Goal: Information Seeking & Learning: Check status

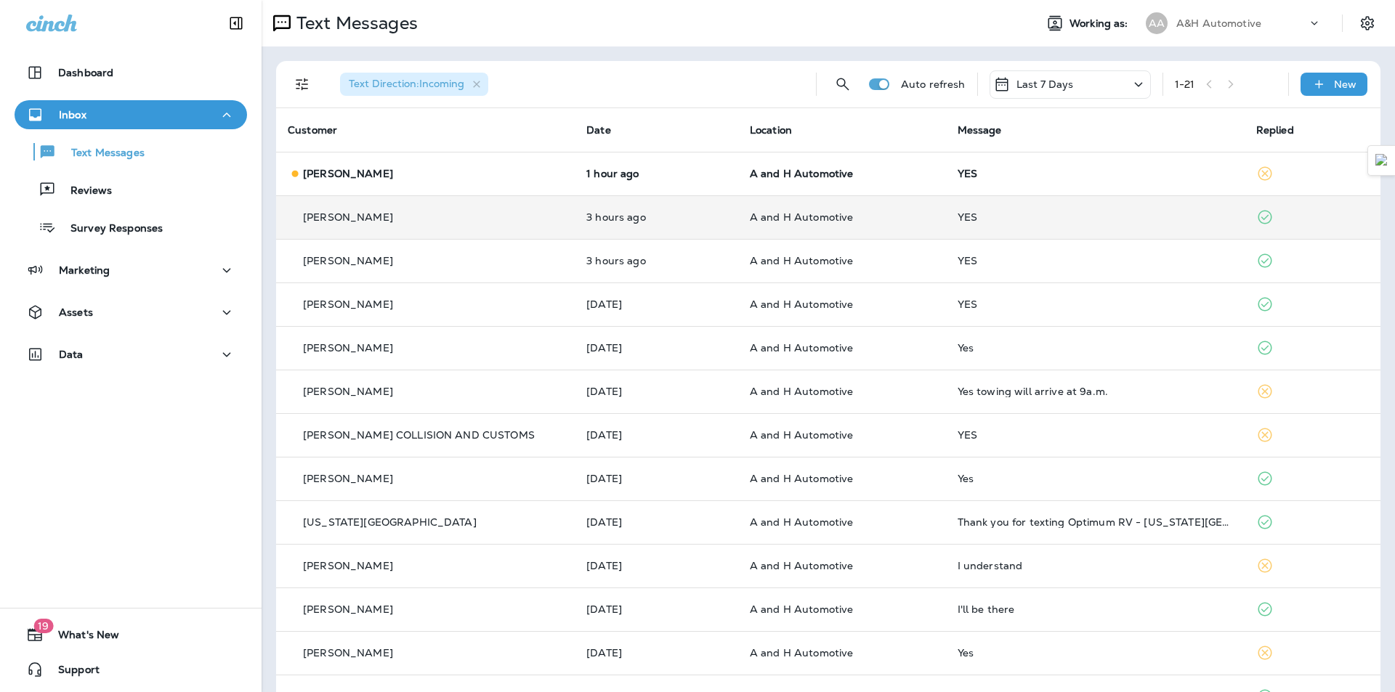
click at [740, 207] on td "A and H Automotive" at bounding box center [842, 217] width 208 height 44
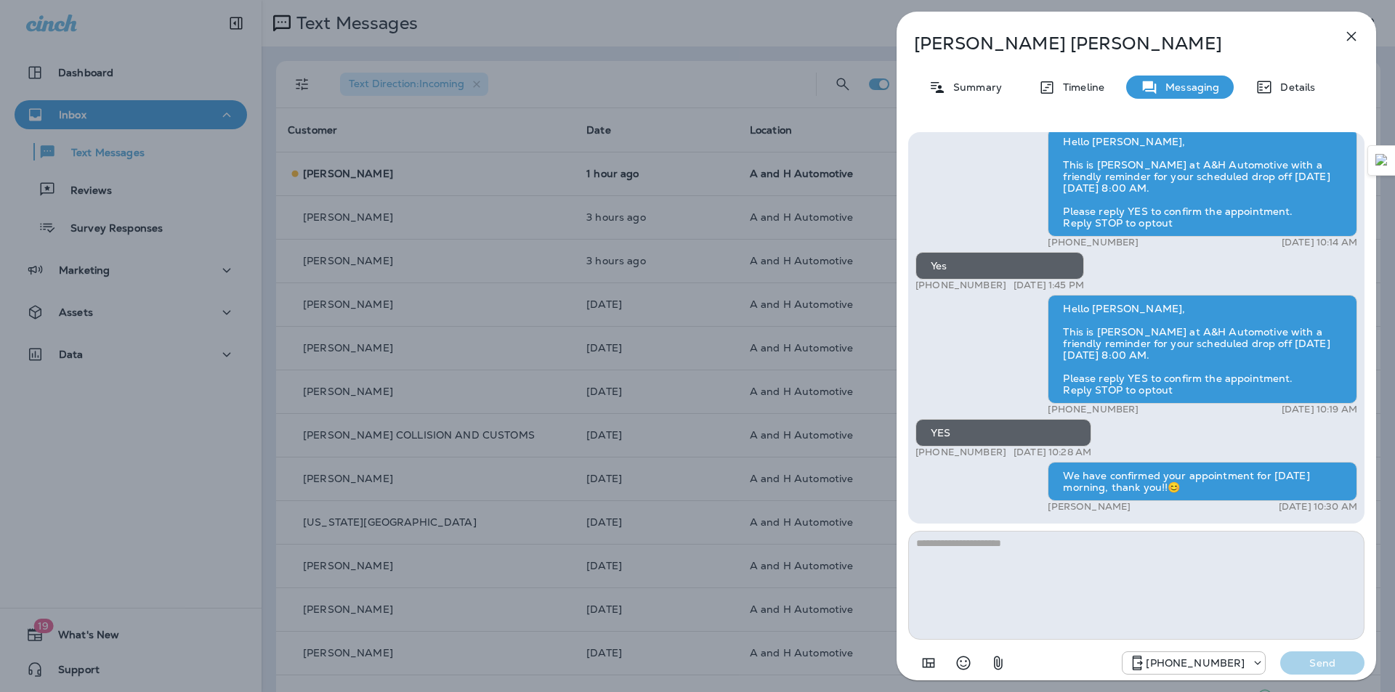
click at [1090, 469] on div "We have confirmed your appointment for [DATE] morning, thank you!!😊" at bounding box center [1203, 481] width 310 height 39
copy div "We have confirmed your appointment for [DATE] morning, thank you!!😊"
click at [638, 257] on div "[PERSON_NAME] Summary Timeline Messaging Details Hello [PERSON_NAME], This is a…" at bounding box center [697, 346] width 1395 height 692
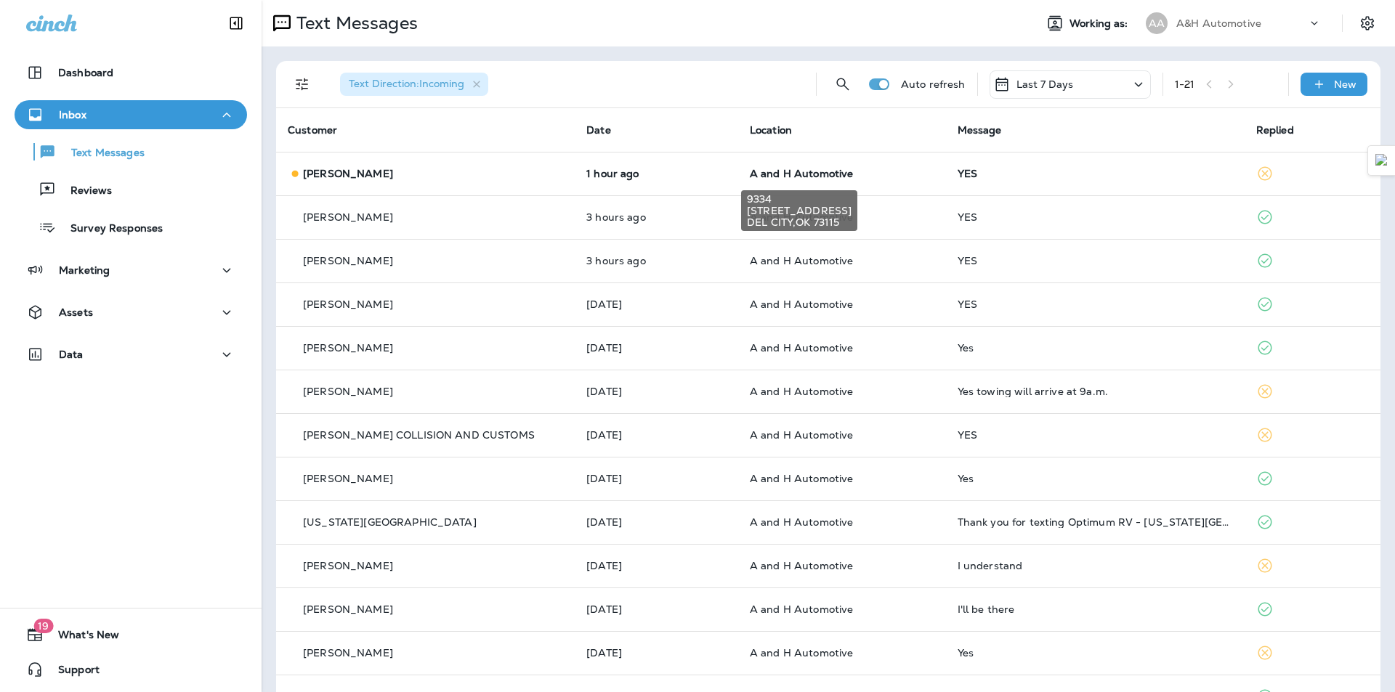
click at [761, 177] on span "A and H Automotive" at bounding box center [802, 173] width 104 height 13
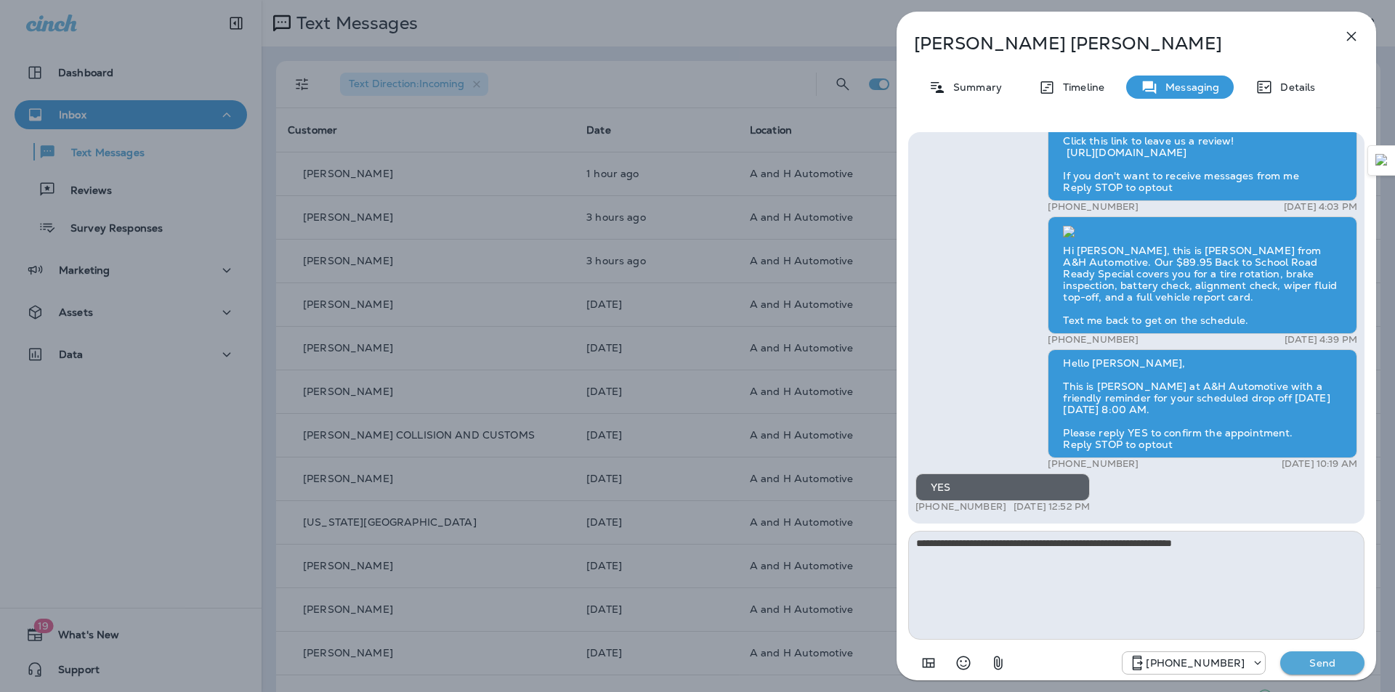
type textarea "**********"
click at [1314, 673] on button "Send" at bounding box center [1322, 663] width 84 height 23
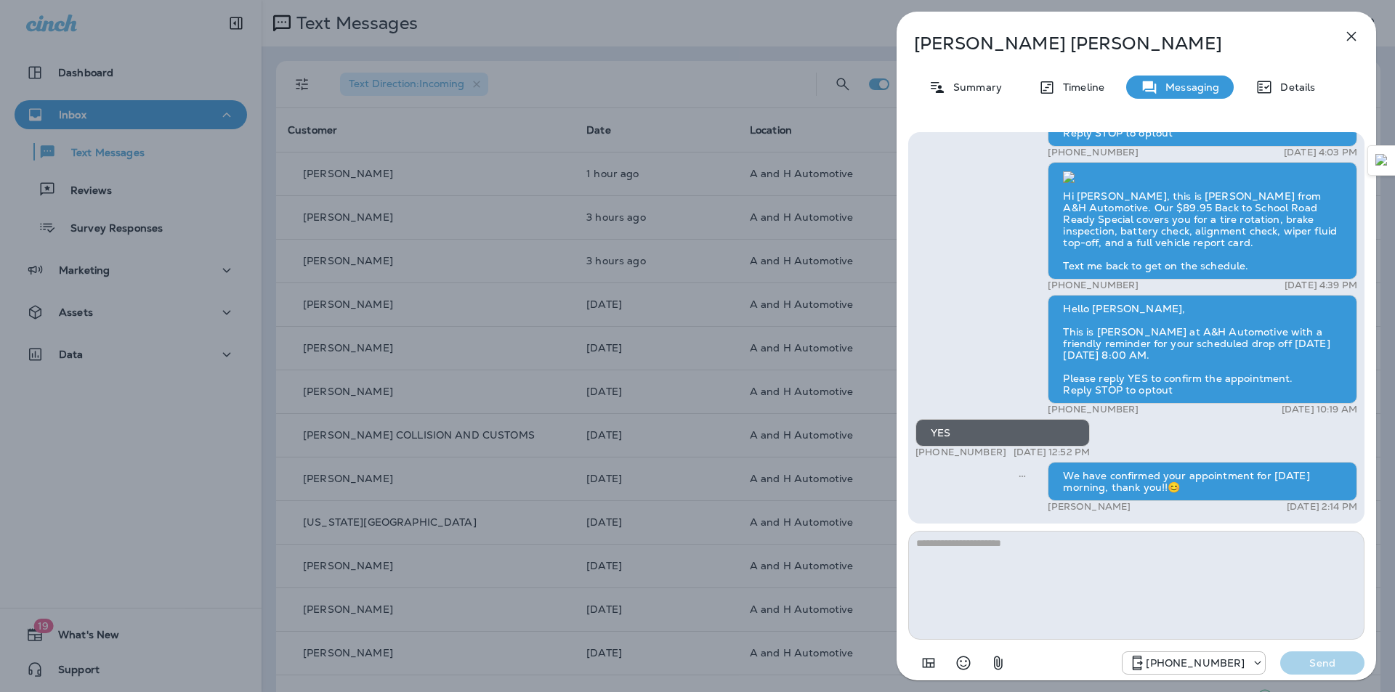
click at [1345, 36] on icon "button" at bounding box center [1351, 36] width 17 height 17
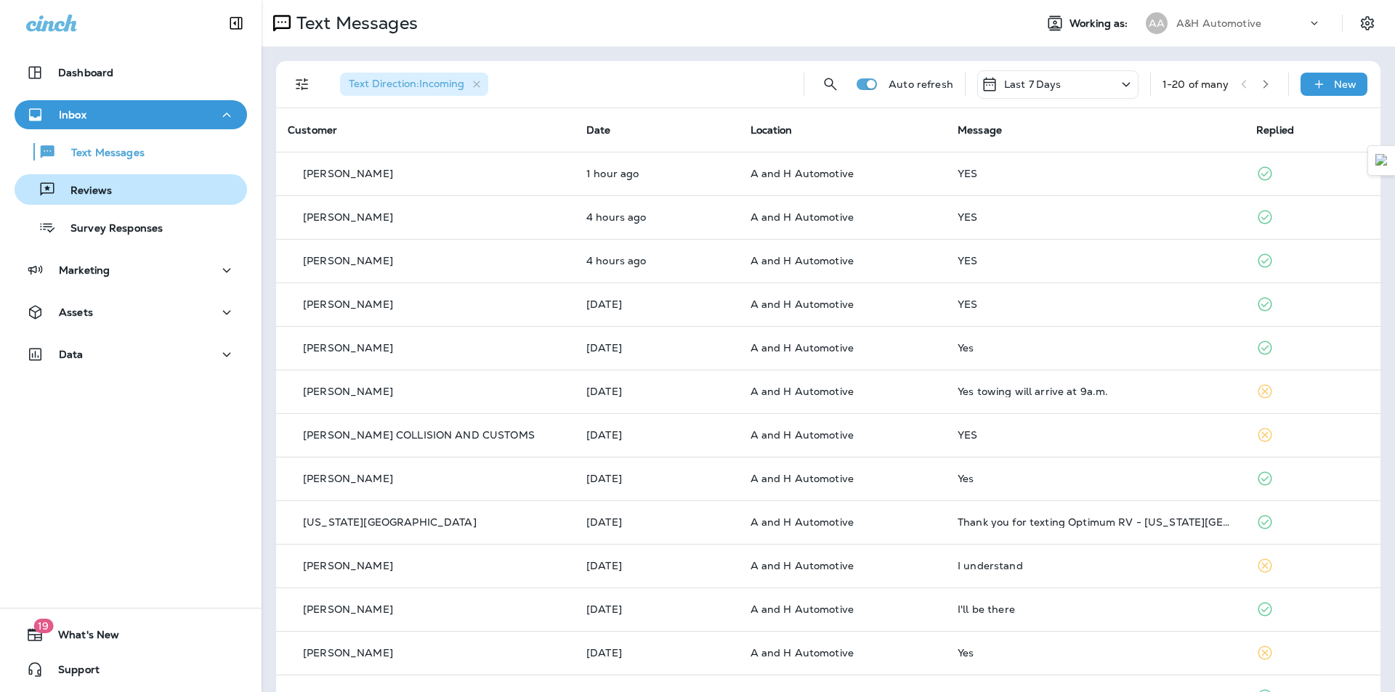
click at [94, 187] on p "Reviews" at bounding box center [84, 192] width 56 height 14
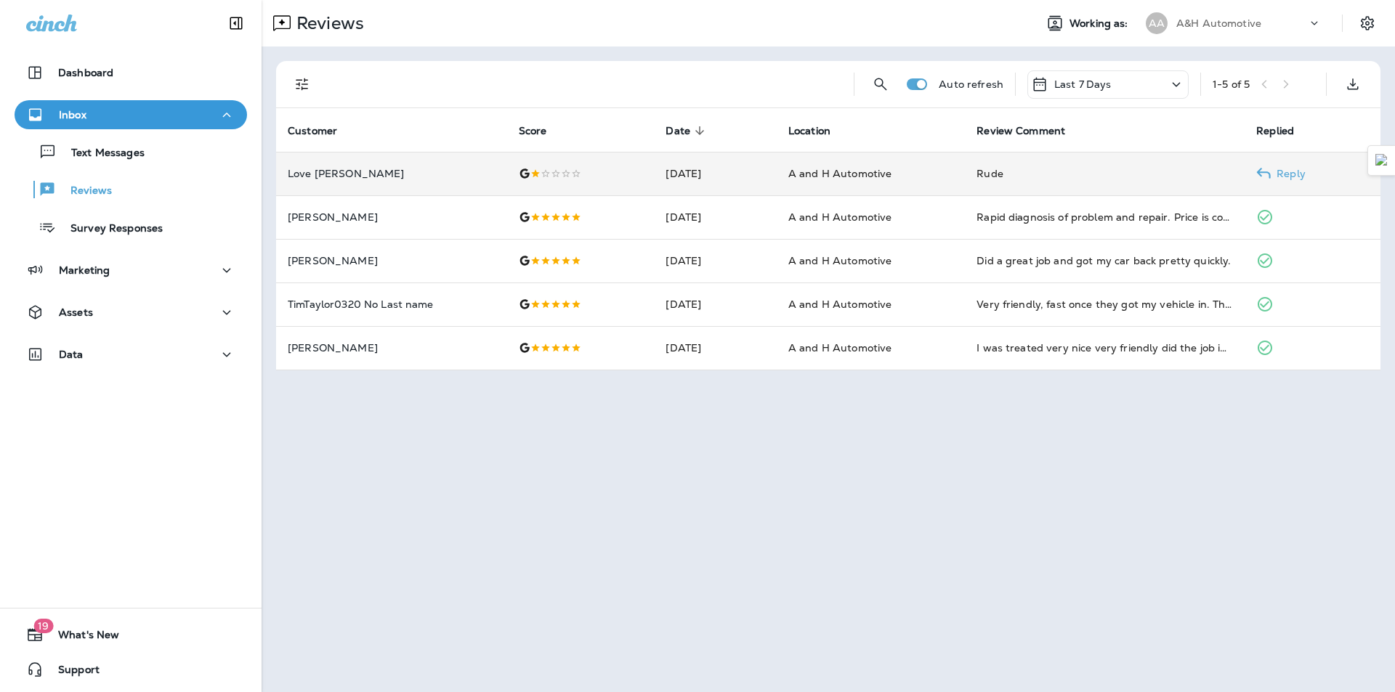
click at [1043, 174] on div "Rude" at bounding box center [1105, 173] width 257 height 15
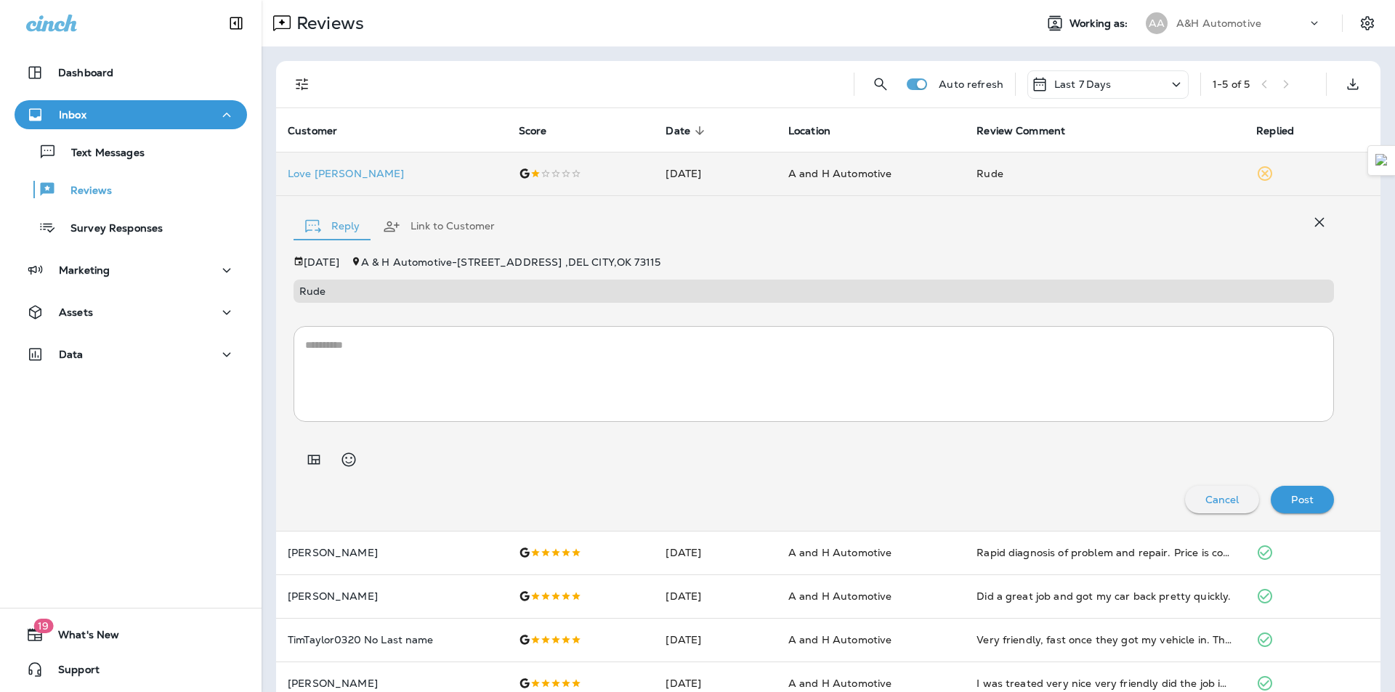
click at [621, 24] on div "Reviews" at bounding box center [643, 23] width 762 height 29
click at [362, 178] on p "Love Nettie" at bounding box center [392, 174] width 208 height 12
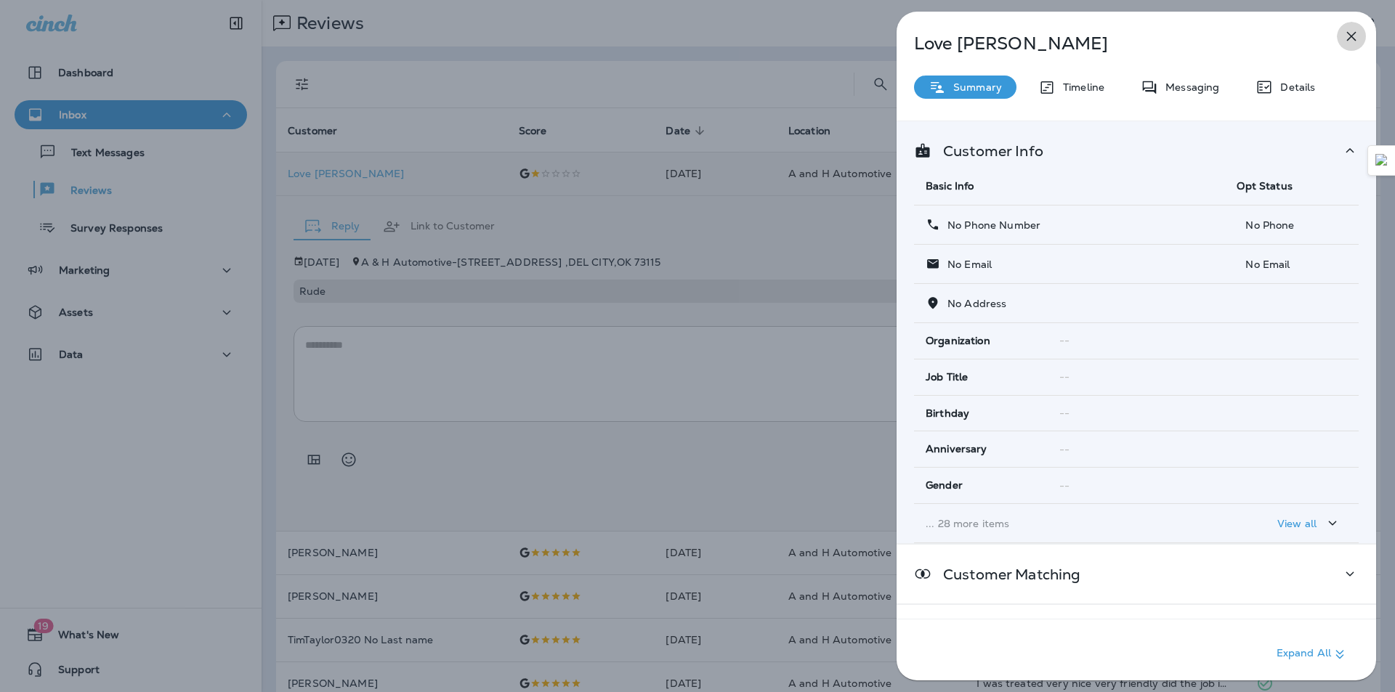
click at [1348, 35] on icon "button" at bounding box center [1351, 36] width 17 height 17
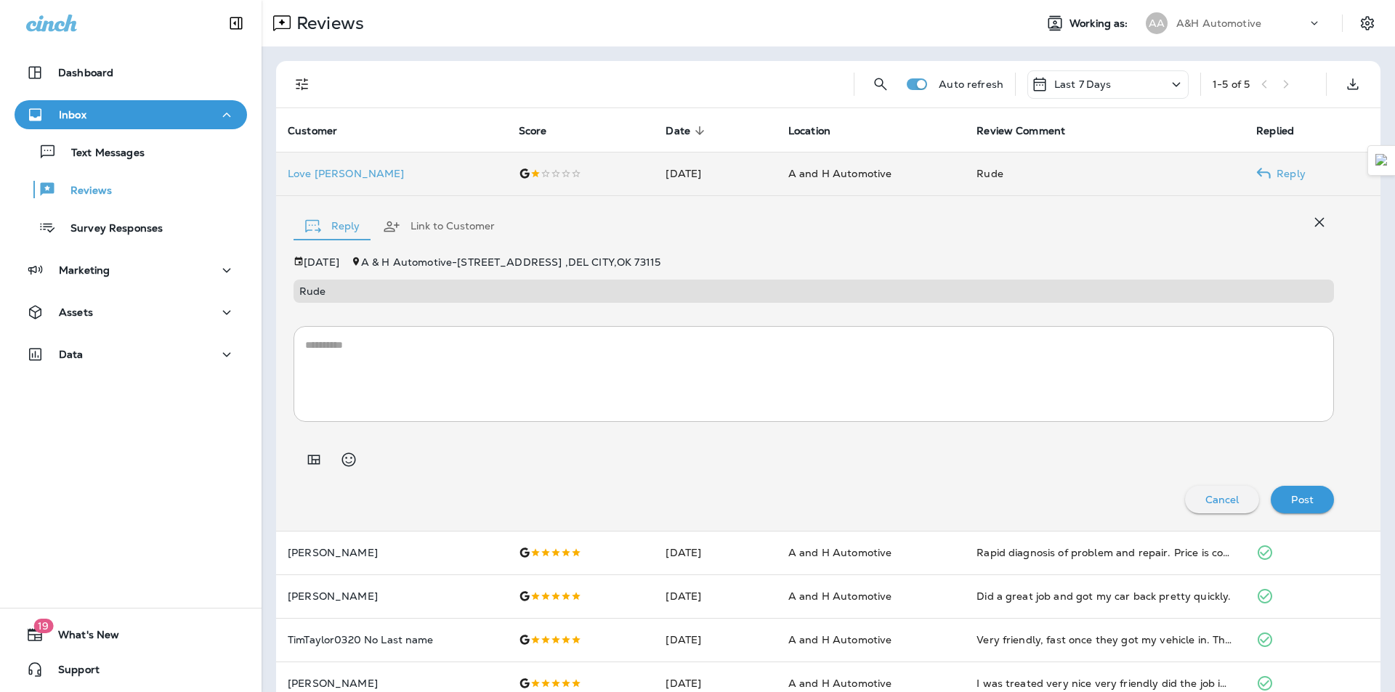
click at [391, 170] on p "Love Nettie" at bounding box center [392, 174] width 208 height 12
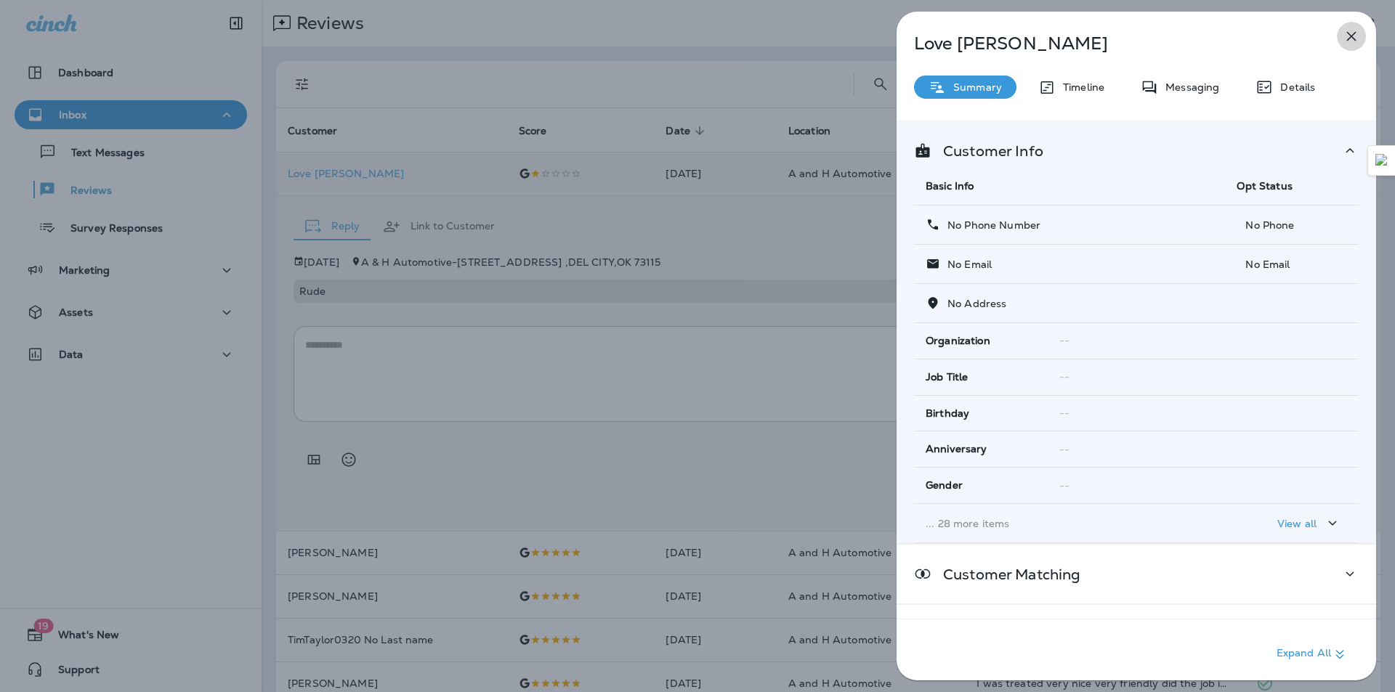
click at [1350, 40] on icon "button" at bounding box center [1351, 36] width 17 height 17
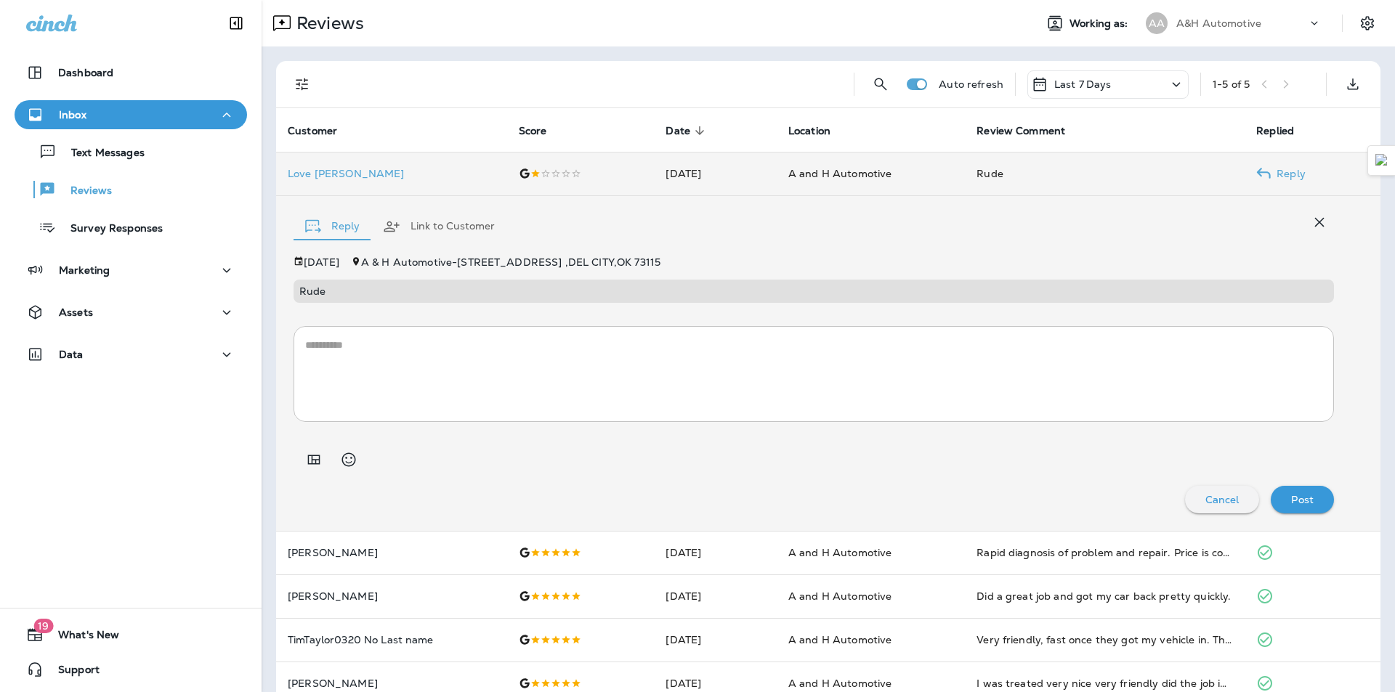
click at [100, 192] on p "Reviews" at bounding box center [84, 192] width 56 height 14
drag, startPoint x: 600, startPoint y: 49, endPoint x: 599, endPoint y: 57, distance: 7.4
click at [600, 50] on div "Auto refresh Last 7 Days 1 - 5 of 5 Customer Score Date sorted descending Locat…" at bounding box center [829, 384] width 1134 height 674
click at [599, 57] on div "Auto refresh Last 7 Days 1 - 5 of 5 Customer Score Date sorted descending Locat…" at bounding box center [829, 384] width 1134 height 674
click at [1202, 489] on button "Cancel" at bounding box center [1222, 500] width 75 height 28
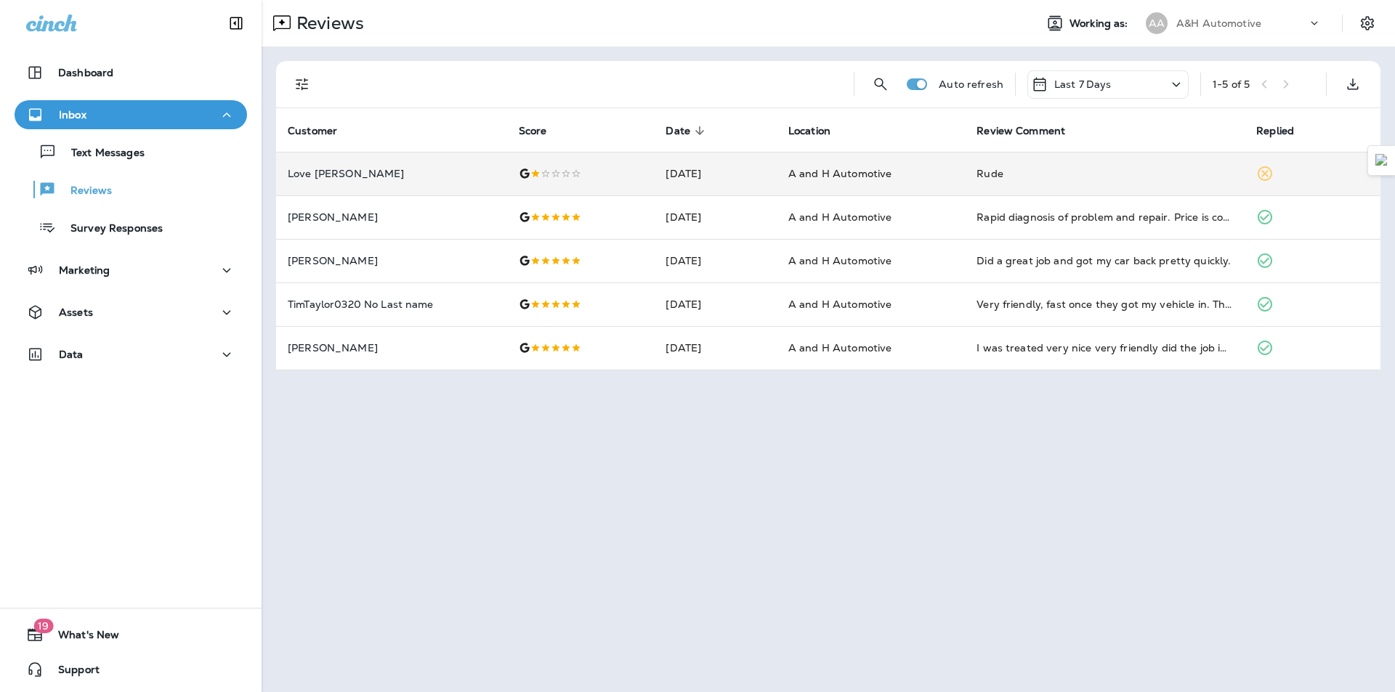
click at [881, 26] on div "Reviews" at bounding box center [643, 23] width 762 height 29
click at [102, 156] on p "Text Messages" at bounding box center [101, 154] width 88 height 14
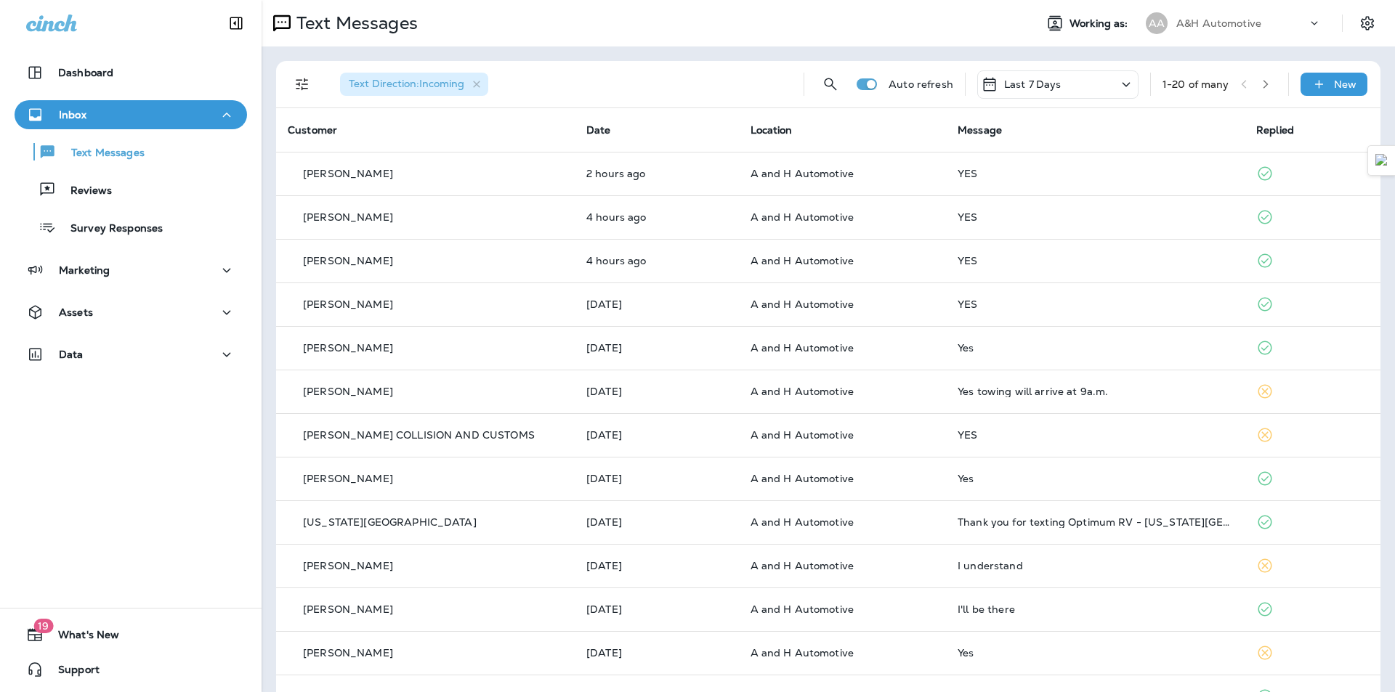
click at [828, 25] on div "Text Messages" at bounding box center [643, 23] width 762 height 29
click at [91, 196] on p "Reviews" at bounding box center [84, 192] width 56 height 14
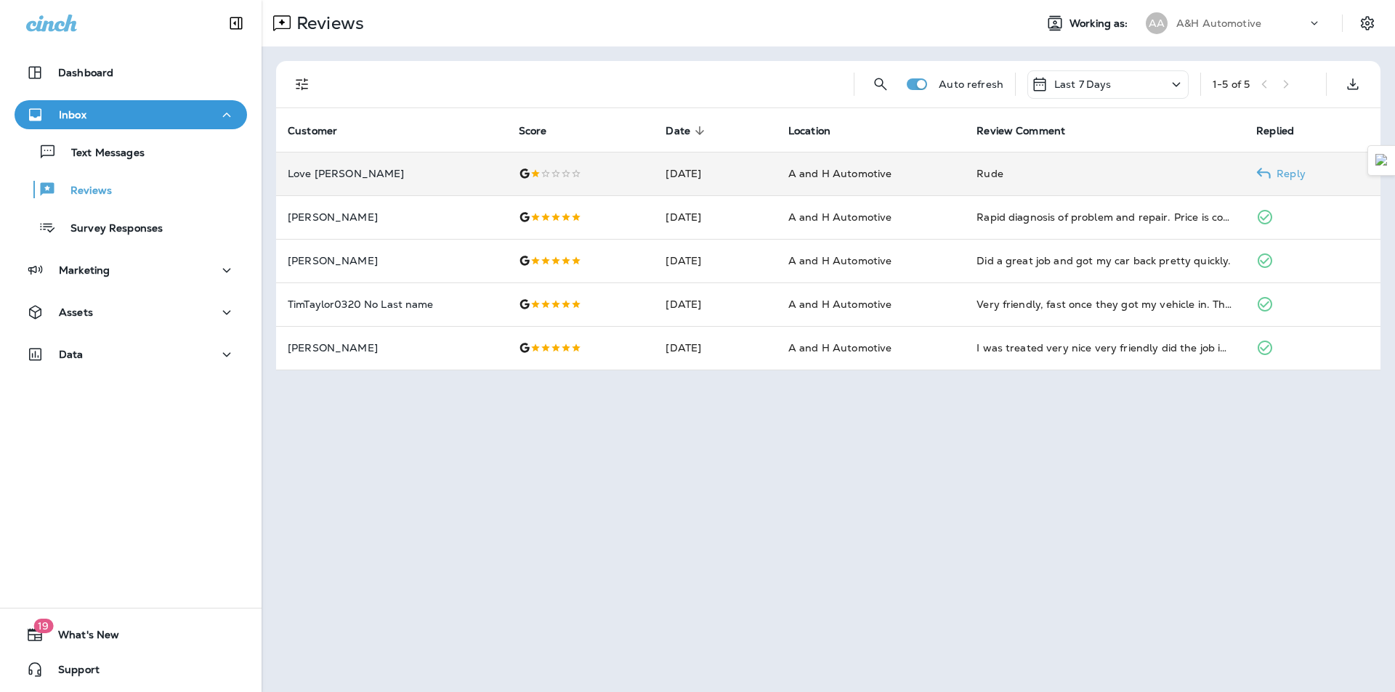
click at [397, 168] on p "Love Nettie" at bounding box center [392, 174] width 208 height 12
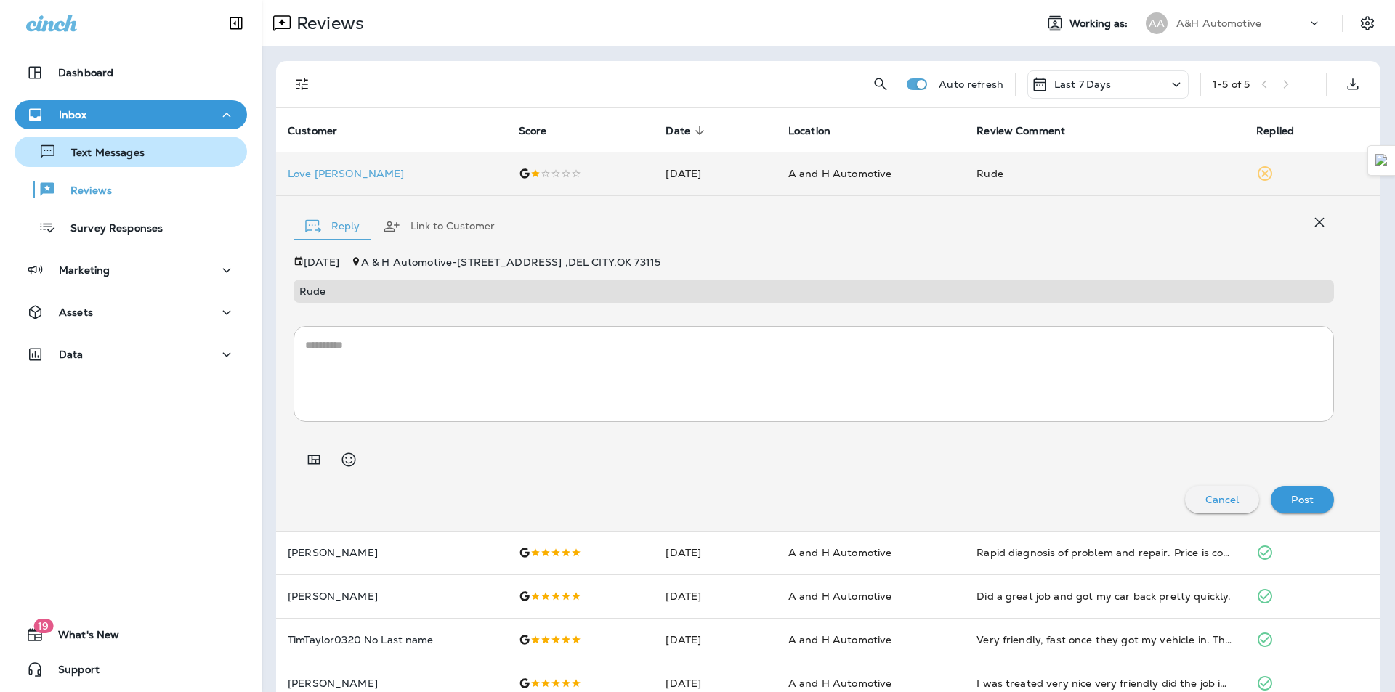
drag, startPoint x: 91, startPoint y: 155, endPoint x: 119, endPoint y: 148, distance: 29.1
click at [92, 154] on p "Text Messages" at bounding box center [101, 154] width 88 height 14
